Goal: Task Accomplishment & Management: Complete application form

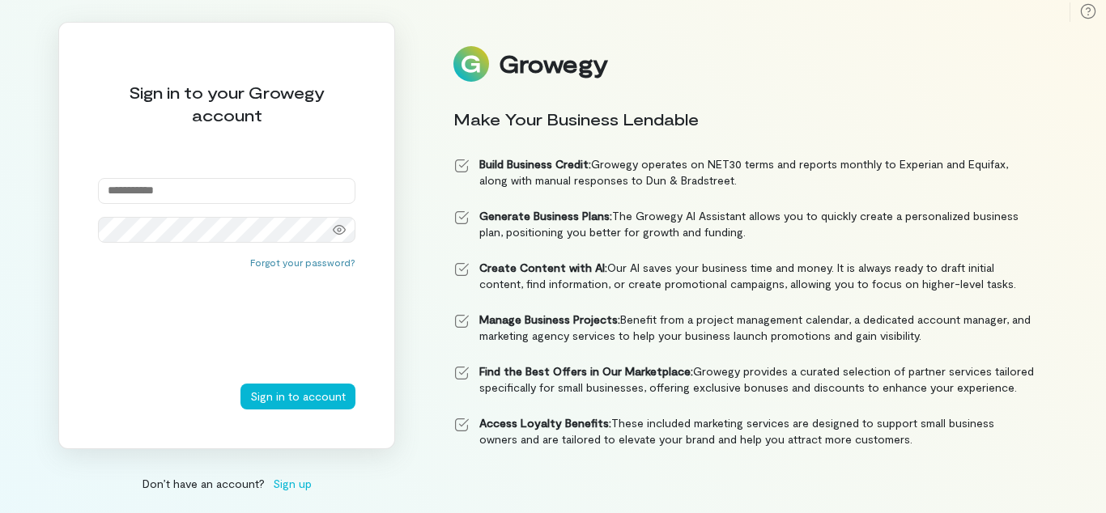
click at [227, 103] on div "Sign in to your Growegy account" at bounding box center [226, 103] width 257 height 45
click at [227, 210] on div at bounding box center [226, 210] width 257 height 65
click at [339, 229] on icon at bounding box center [339, 229] width 13 height 13
click at [227, 396] on div "Sign in to account" at bounding box center [226, 397] width 257 height 26
click at [744, 260] on li "Create Content with AI: Our AI saves your business time and money. It is always…" at bounding box center [743, 276] width 581 height 32
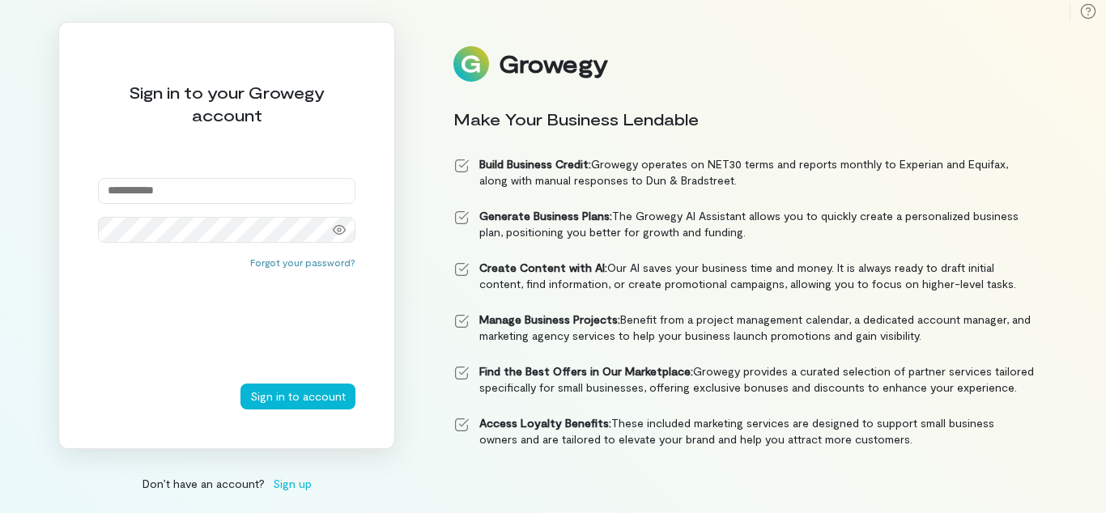
click at [555, 56] on div "Growegy" at bounding box center [553, 64] width 108 height 28
click at [744, 111] on div "Make Your Business Lendable" at bounding box center [743, 119] width 581 height 23
click at [1080, 11] on icon at bounding box center [1088, 11] width 16 height 16
click at [1088, 11] on icon at bounding box center [1088, 11] width 16 height 16
type input "**********"
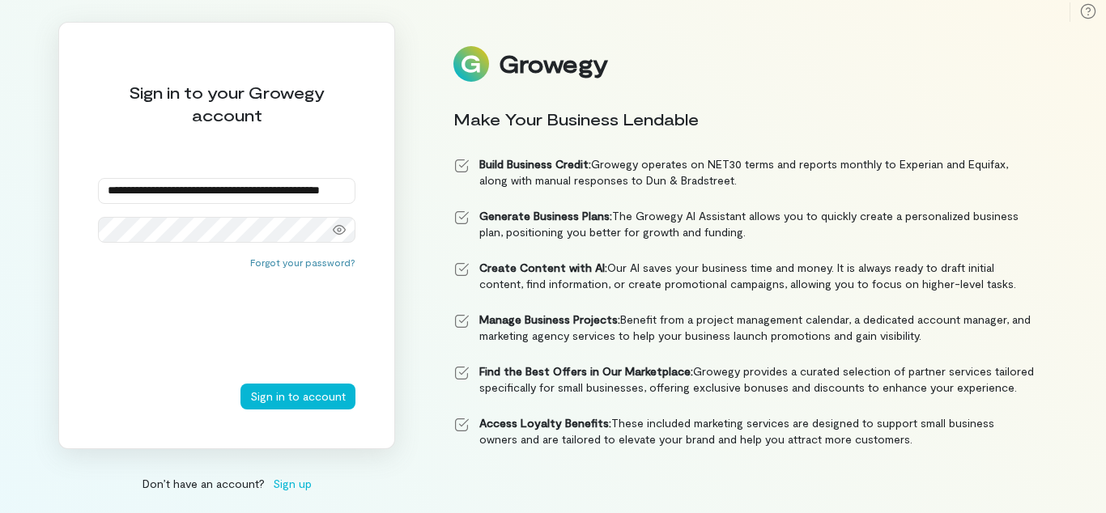
click at [227, 190] on input "**********" at bounding box center [226, 191] width 257 height 26
click at [305, 261] on button "Forgot your password?" at bounding box center [302, 262] width 105 height 13
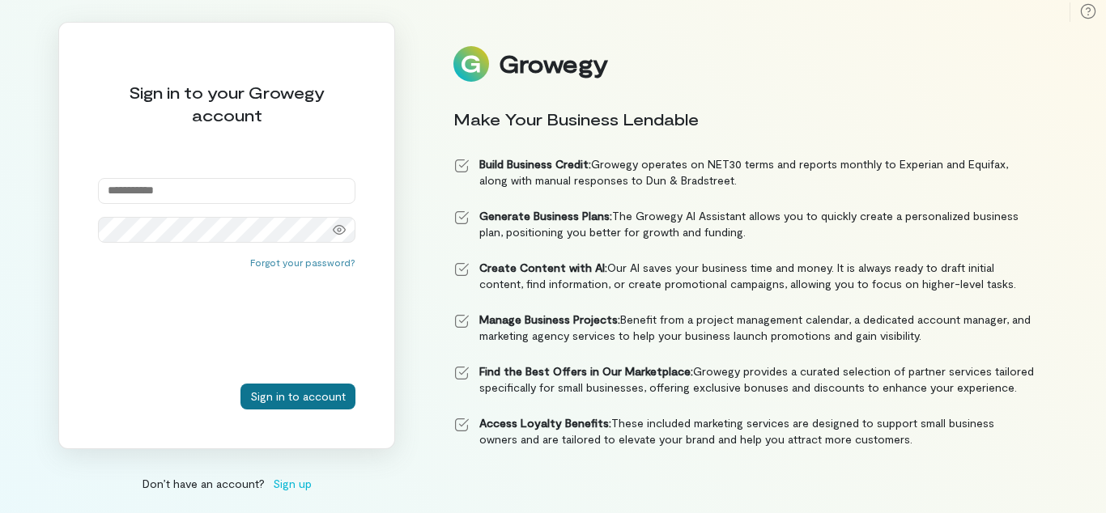
click at [299, 396] on button "Sign in to account" at bounding box center [297, 397] width 115 height 26
click at [553, 261] on strong "Create Content with AI:" at bounding box center [543, 268] width 128 height 14
click at [227, 257] on div "Forgot your password?" at bounding box center [226, 320] width 257 height 128
click at [227, 109] on div "Sign in to your Growegy account" at bounding box center [226, 103] width 257 height 45
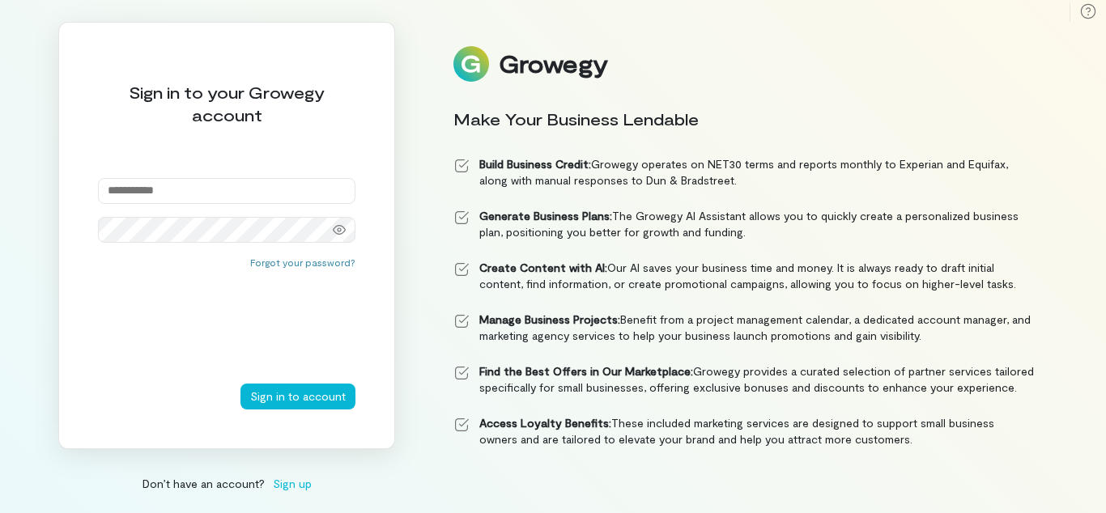
click at [227, 103] on div "Sign in to your Growegy account" at bounding box center [226, 103] width 257 height 45
click at [227, 210] on div at bounding box center [226, 210] width 257 height 65
click at [227, 190] on input "email" at bounding box center [226, 191] width 257 height 26
click at [339, 229] on icon at bounding box center [339, 229] width 13 height 13
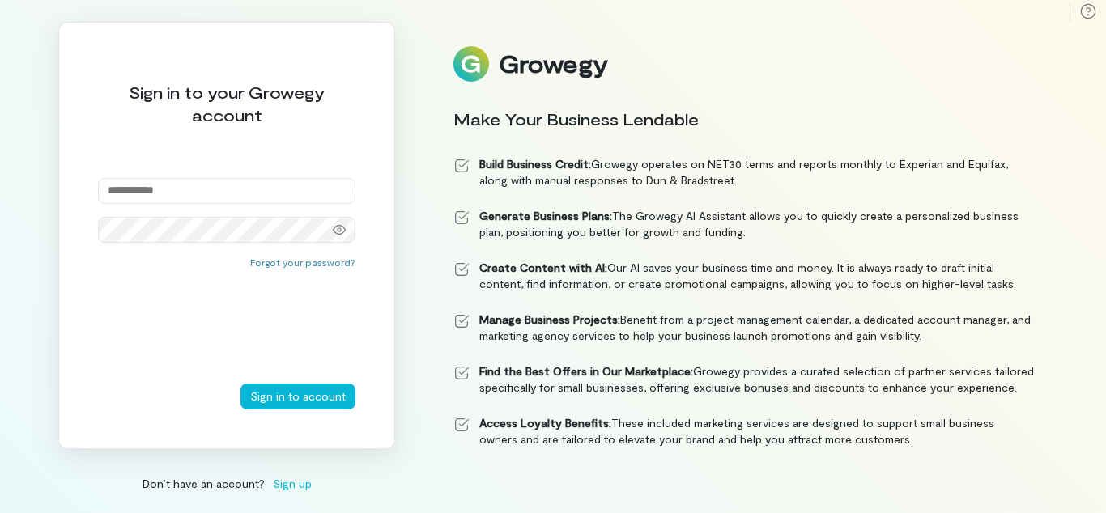
click at [339, 229] on icon at bounding box center [339, 229] width 13 height 13
click at [227, 396] on div "Sign in to account" at bounding box center [226, 397] width 257 height 26
click at [227, 483] on div "Don’t have an account? Sign up" at bounding box center [226, 483] width 337 height 17
click at [744, 260] on li "Create Content with AI: Our AI saves your business time and money. It is always…" at bounding box center [743, 276] width 581 height 32
click at [744, 56] on div "Growegy" at bounding box center [743, 64] width 581 height 36
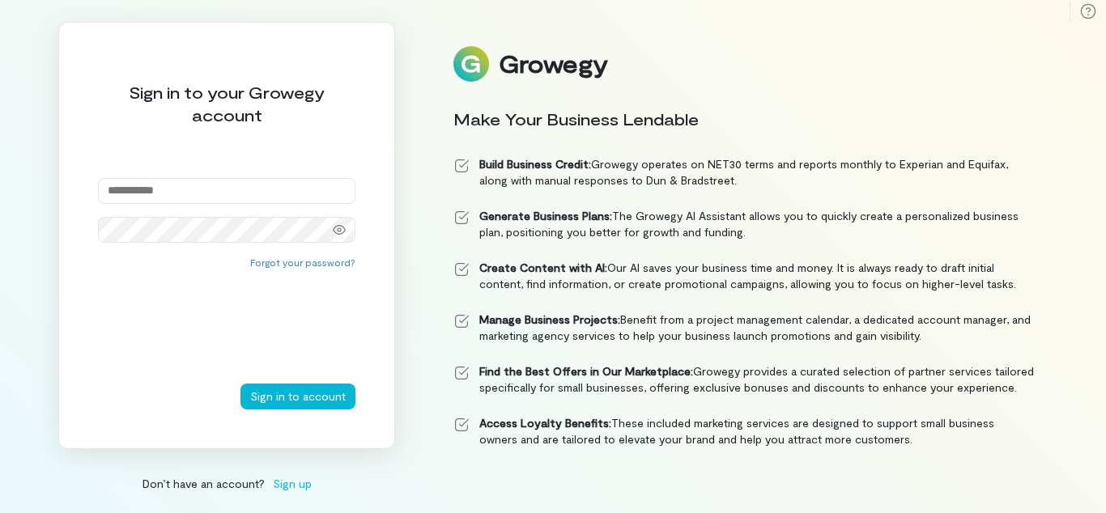
click at [744, 111] on div "Make Your Business Lendable" at bounding box center [743, 119] width 581 height 23
click at [1080, 11] on icon at bounding box center [1088, 11] width 16 height 16
click at [1088, 11] on icon at bounding box center [1088, 11] width 16 height 16
